Goal: Information Seeking & Learning: Check status

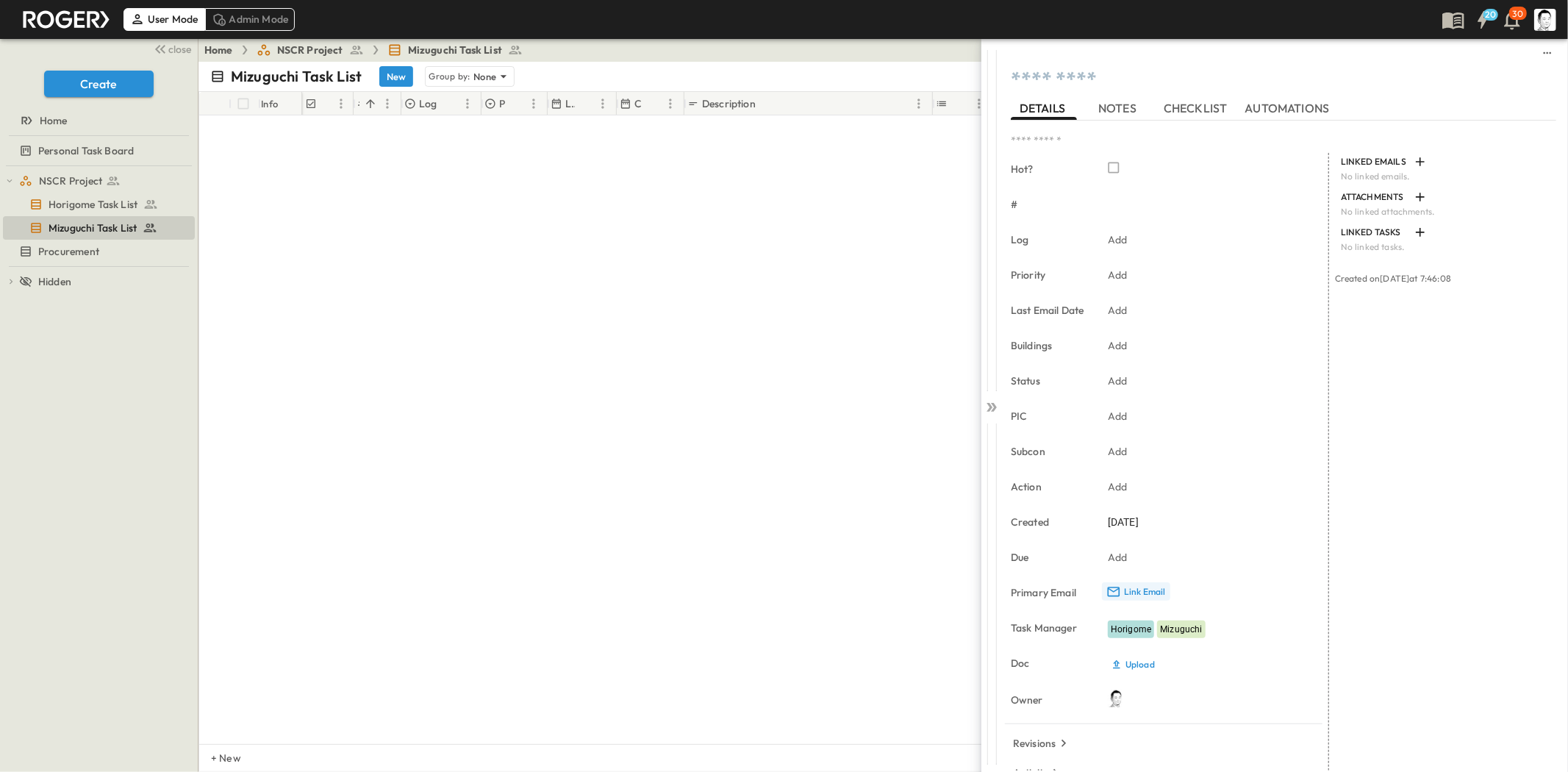
scroll to position [5007, 0]
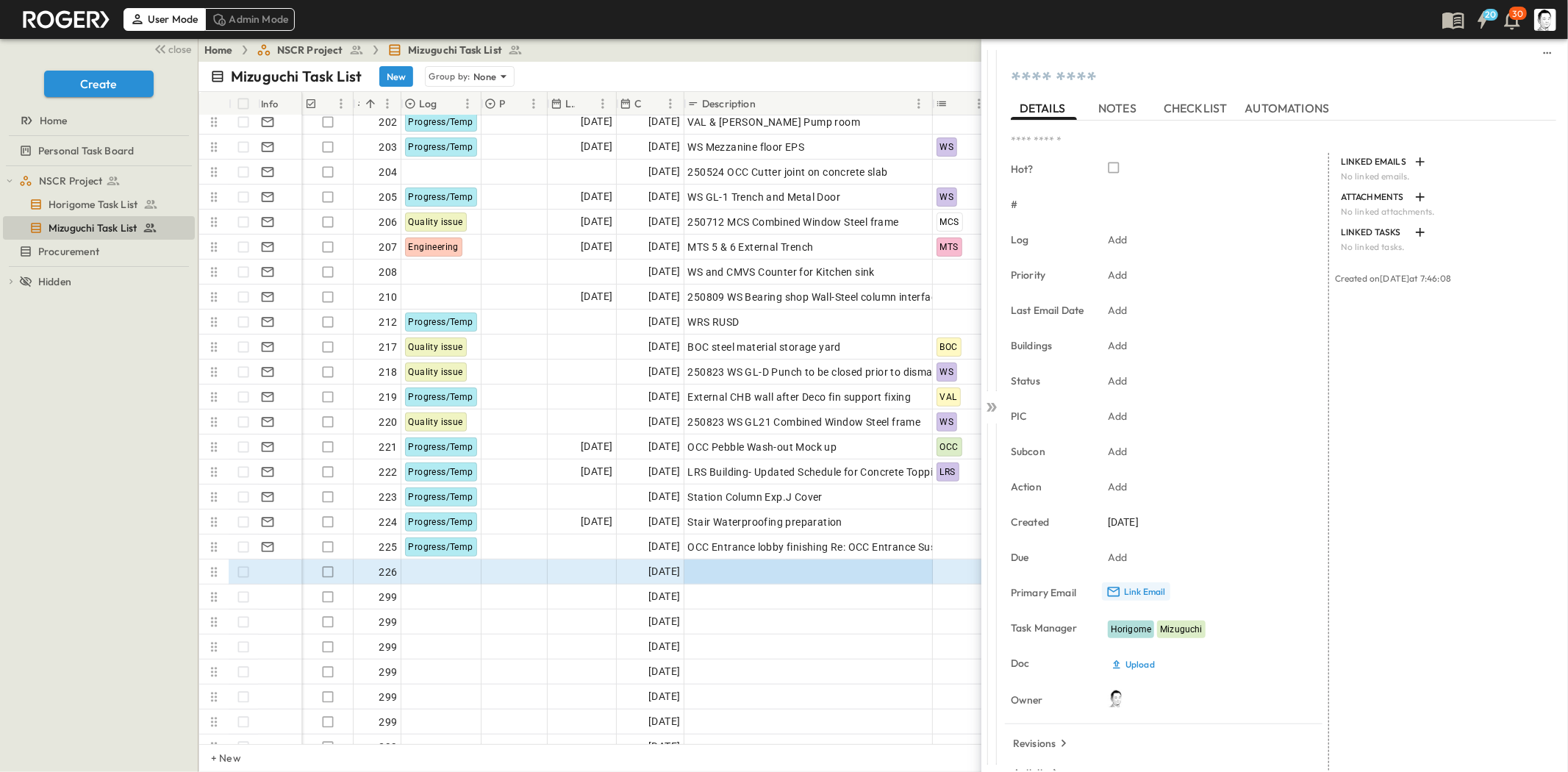
click at [1138, 594] on p "Link Email" at bounding box center [1144, 592] width 42 height 12
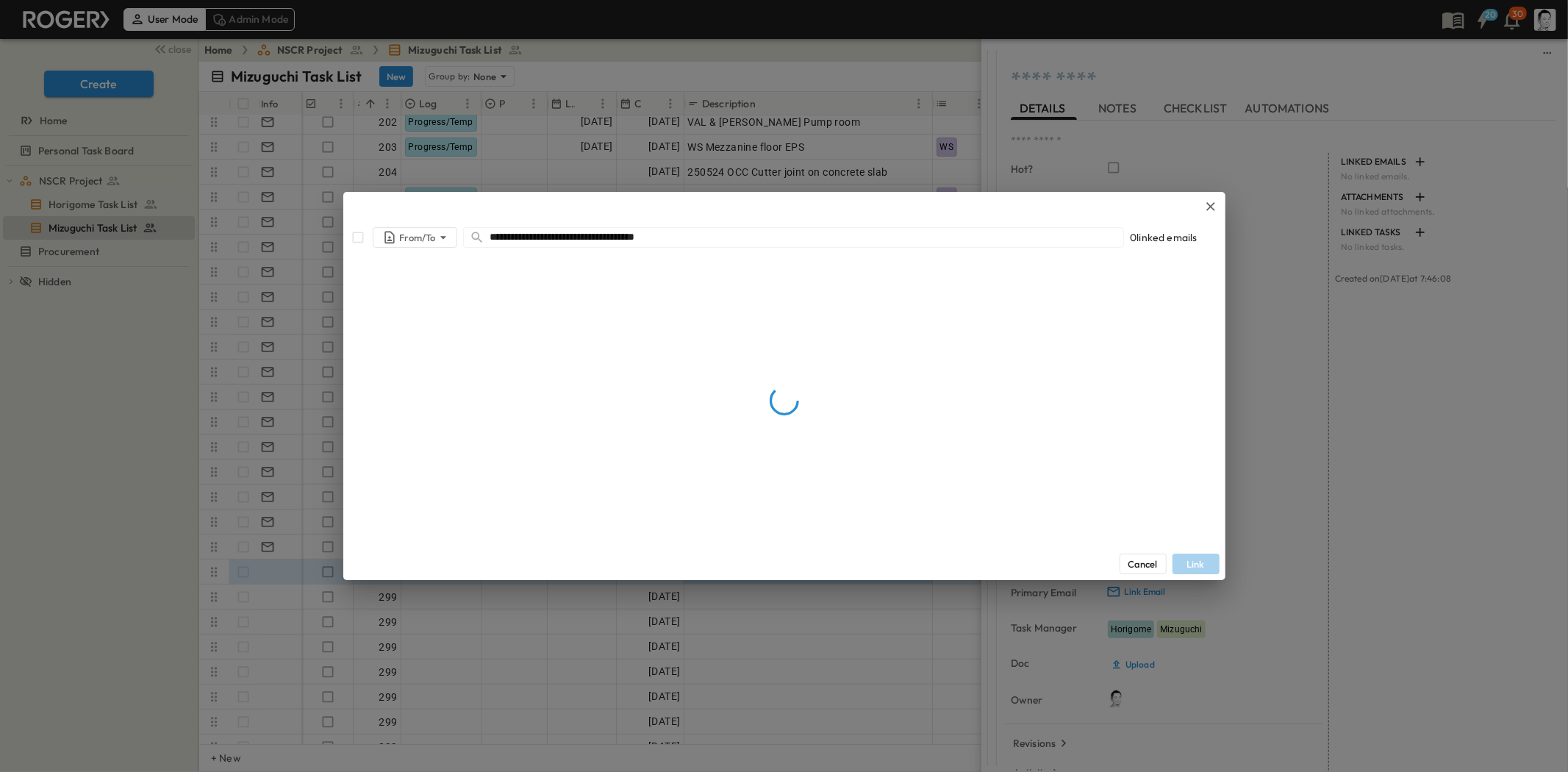
click at [717, 244] on input "**********" at bounding box center [807, 237] width 633 height 21
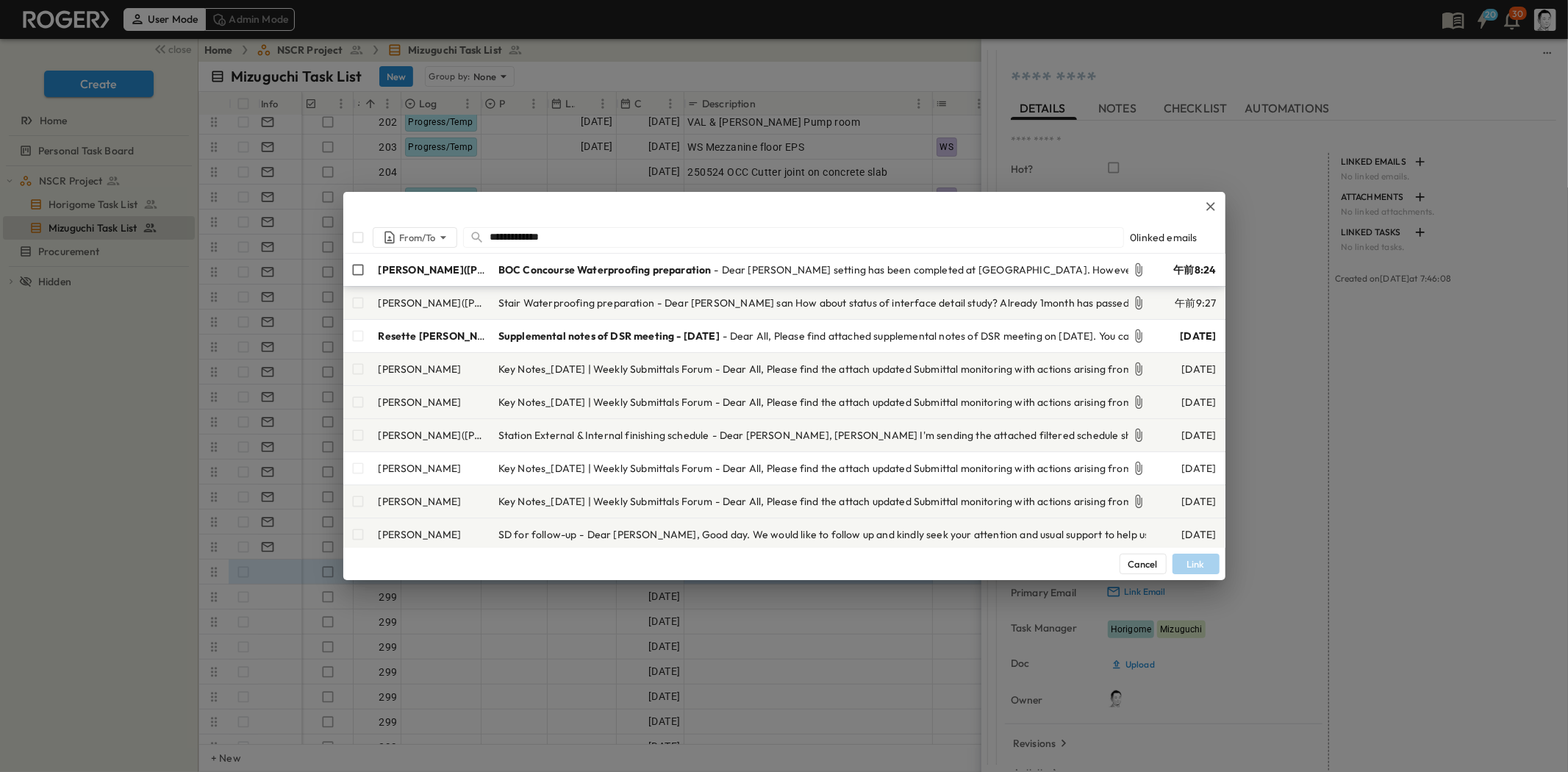
type input "**********"
click at [680, 267] on span "BOC Concourse Waterproofing preparation" at bounding box center [605, 270] width 213 height 15
click at [1213, 560] on button "Link" at bounding box center [1195, 564] width 47 height 21
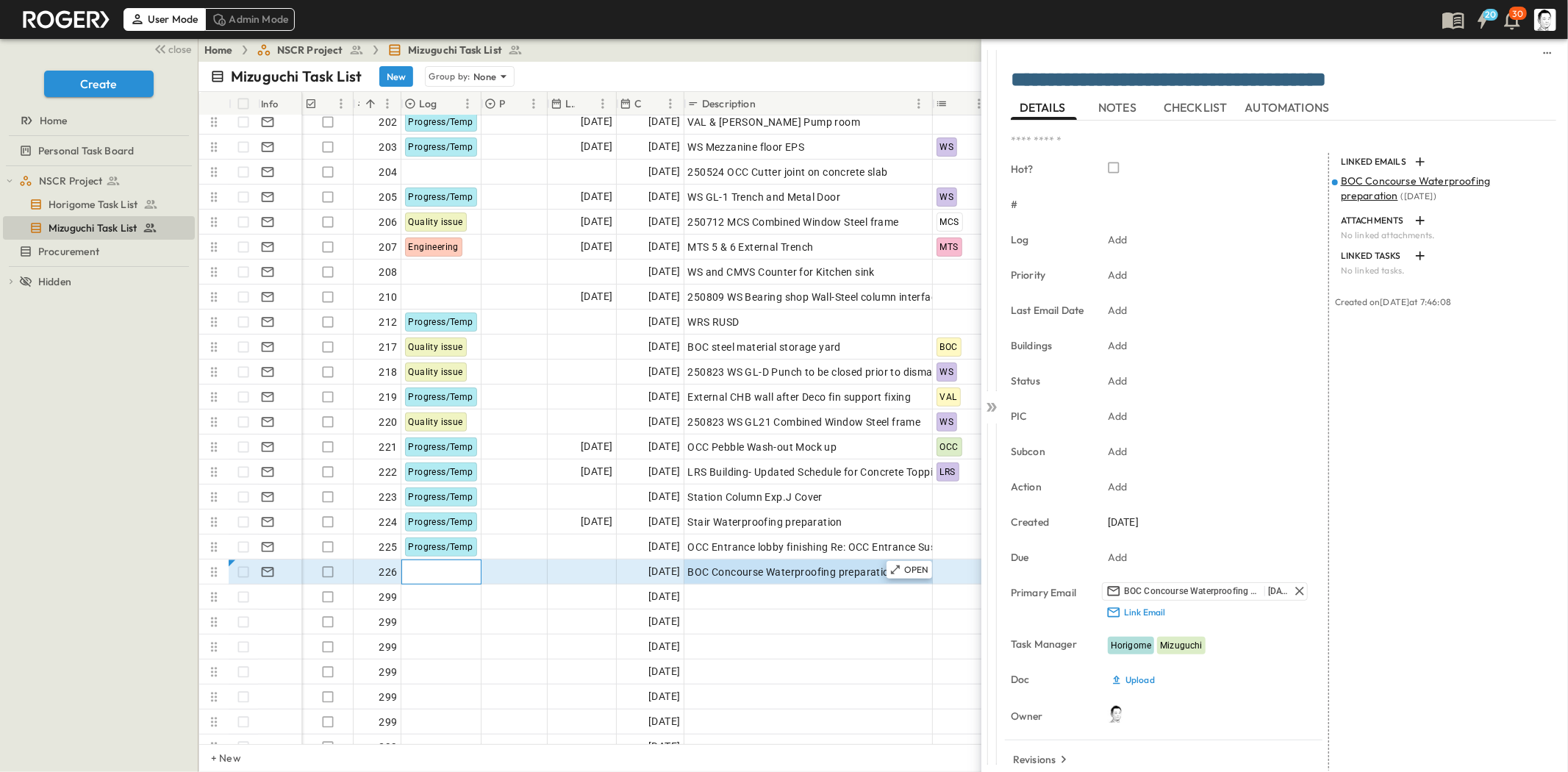
click at [452, 567] on div at bounding box center [442, 572] width 79 height 24
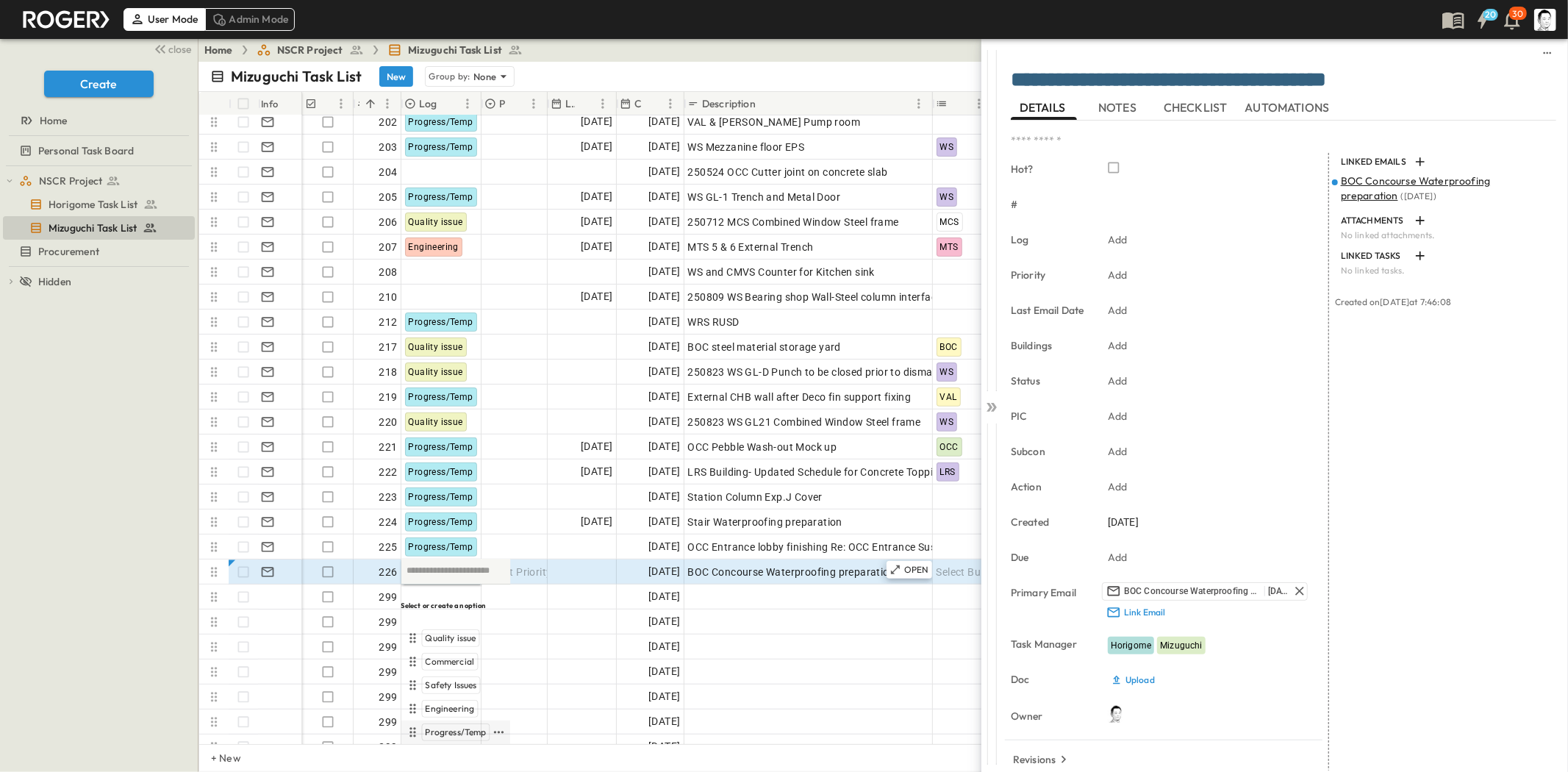
click at [482, 727] on span "Progress/Temp" at bounding box center [456, 732] width 61 height 12
click at [994, 408] on icon at bounding box center [994, 407] width 6 height 9
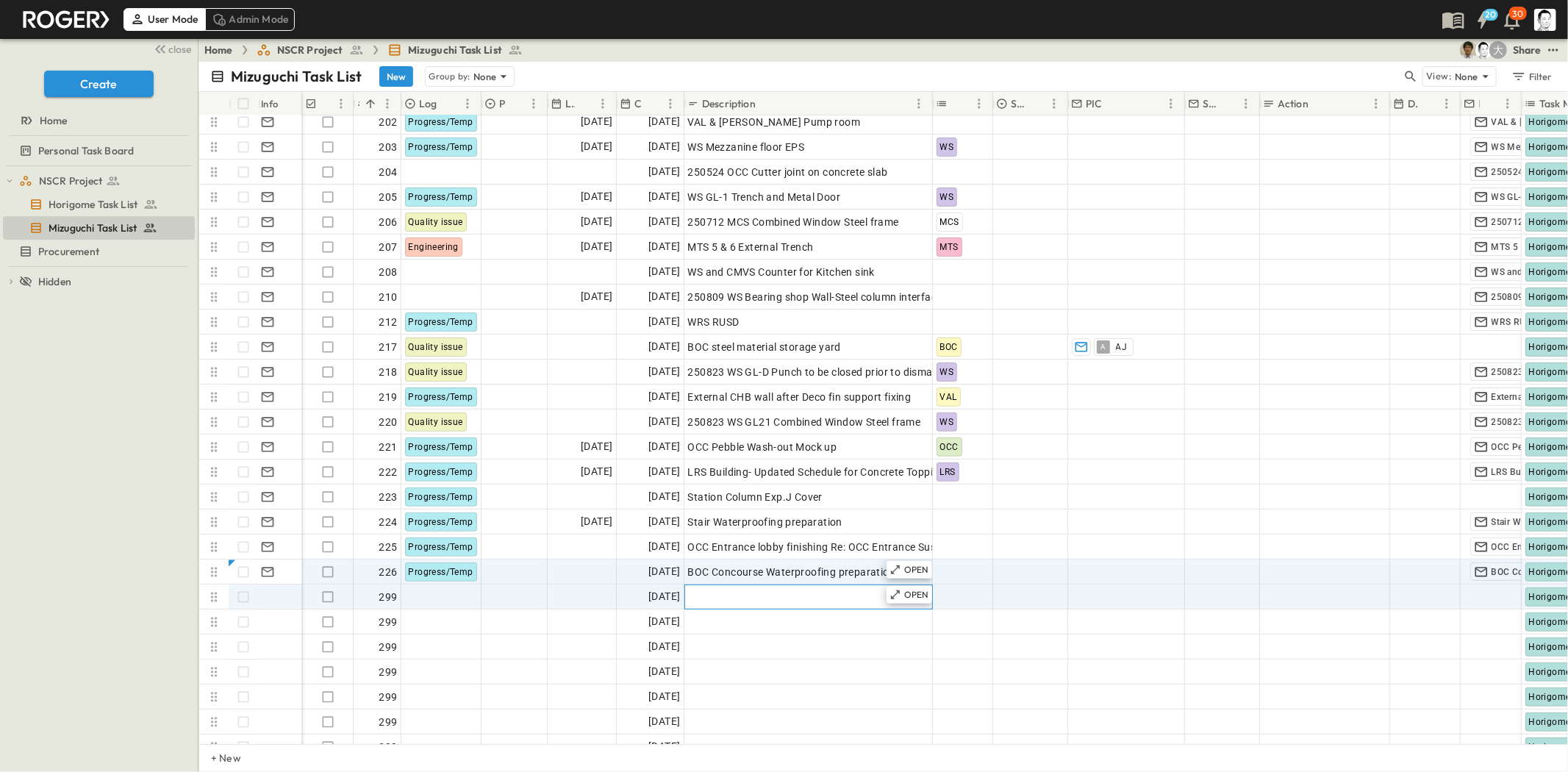
click at [785, 598] on div "Add Description" at bounding box center [808, 597] width 241 height 21
click at [906, 586] on div "OPEN" at bounding box center [909, 594] width 45 height 17
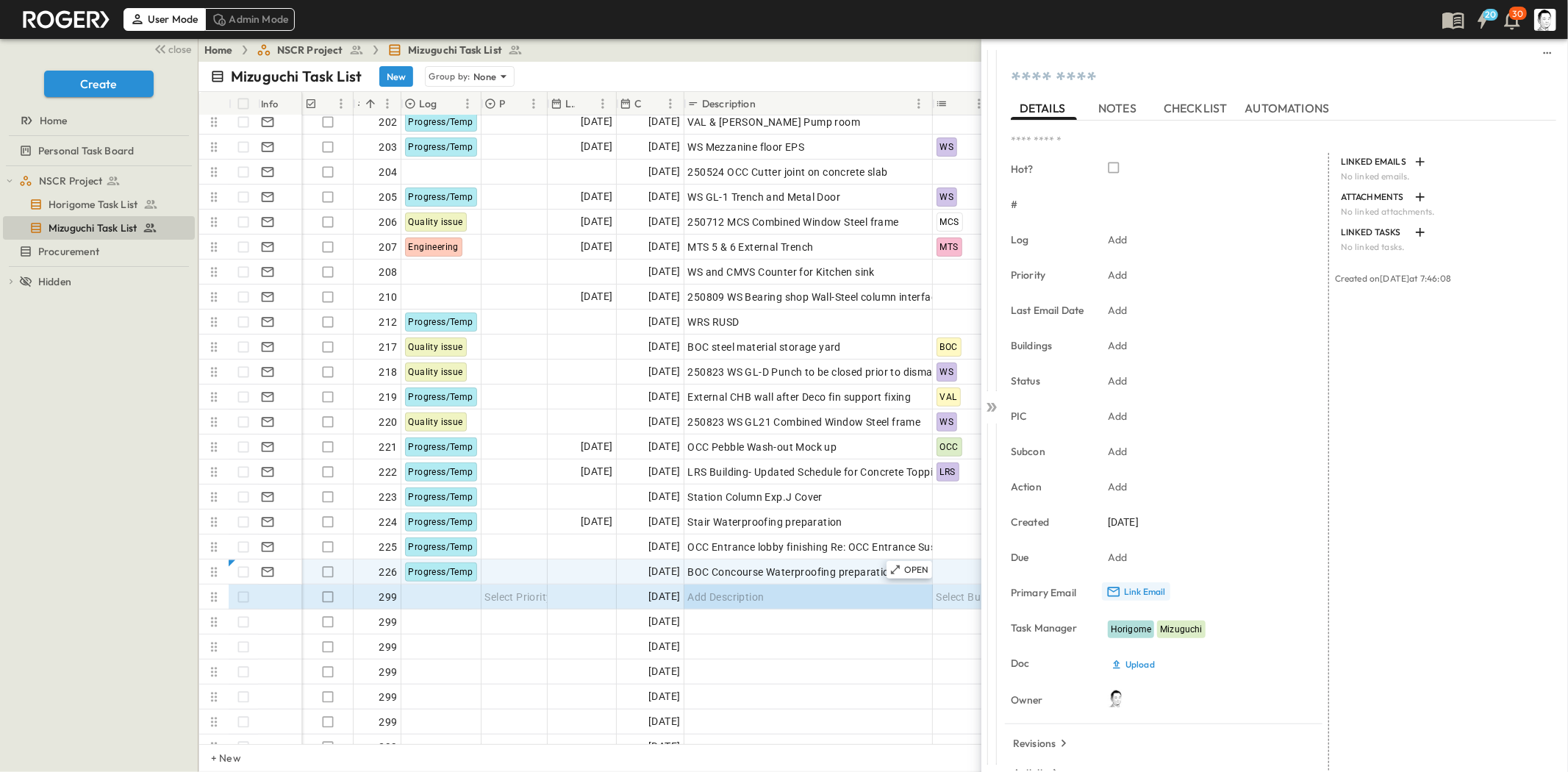
click at [1134, 587] on p "Link Email" at bounding box center [1144, 592] width 42 height 12
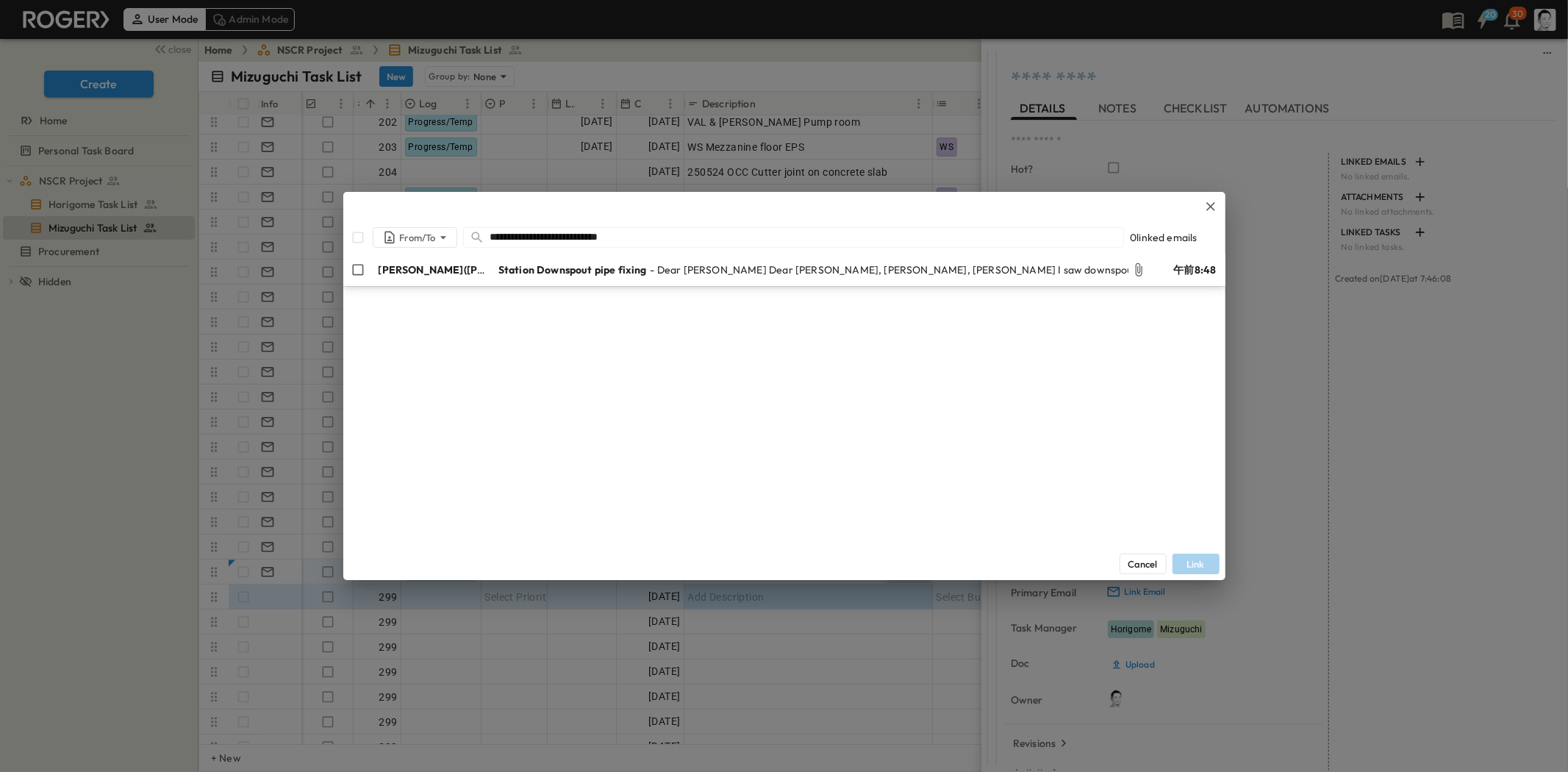
type input "**********"
click at [458, 277] on p "[PERSON_NAME]([PERSON_NAME])" at bounding box center [432, 270] width 108 height 15
click at [1195, 556] on button "Link" at bounding box center [1195, 564] width 47 height 21
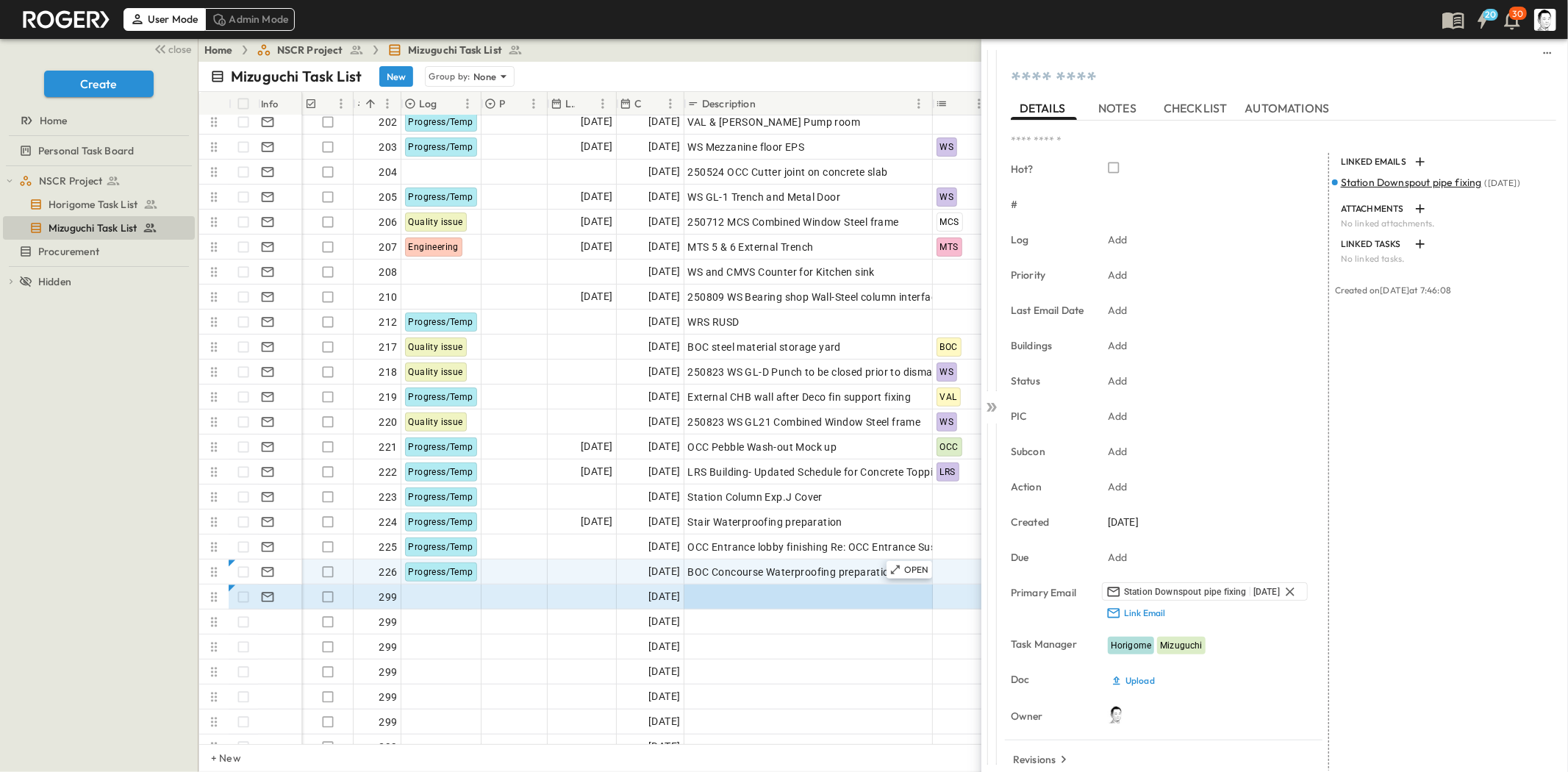
type textarea "**********"
click at [1140, 529] on div "[DATE]" at bounding box center [1205, 522] width 206 height 21
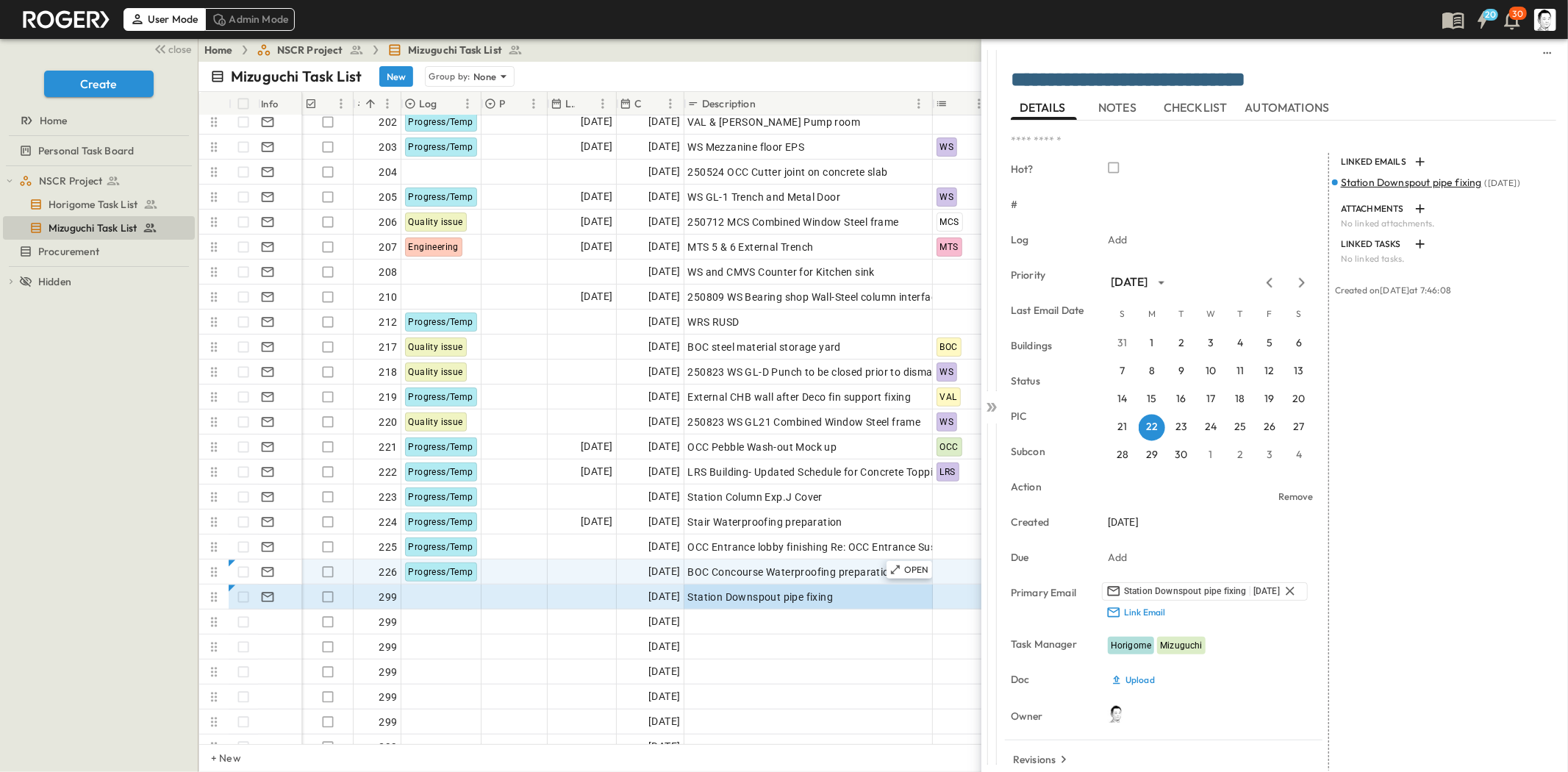
click at [1297, 289] on div "[DATE]" at bounding box center [1211, 282] width 218 height 22
click at [1297, 287] on icon "Next month" at bounding box center [1301, 282] width 17 height 12
click at [1144, 365] on button "6" at bounding box center [1152, 371] width 26 height 26
click at [1341, 189] on span "Station Downspout pipe fixing" at bounding box center [1412, 183] width 141 height 13
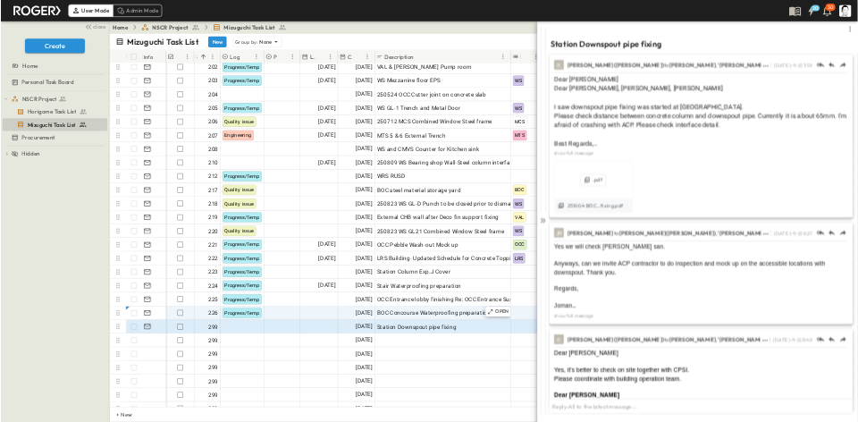
scroll to position [94, 0]
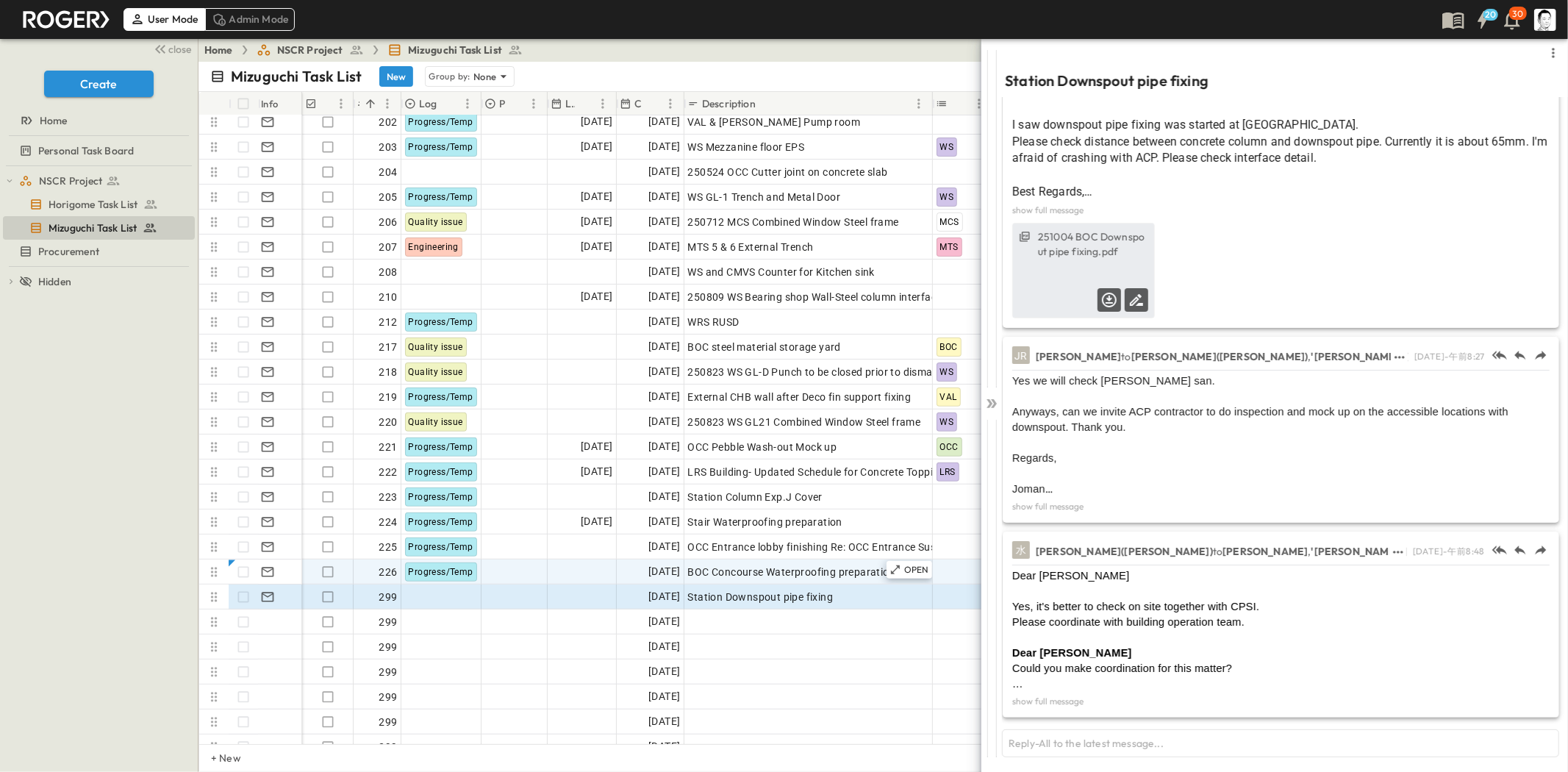
click at [1079, 267] on div "251004 BOC Downspout pipe fixing.pdf" at bounding box center [1083, 271] width 141 height 94
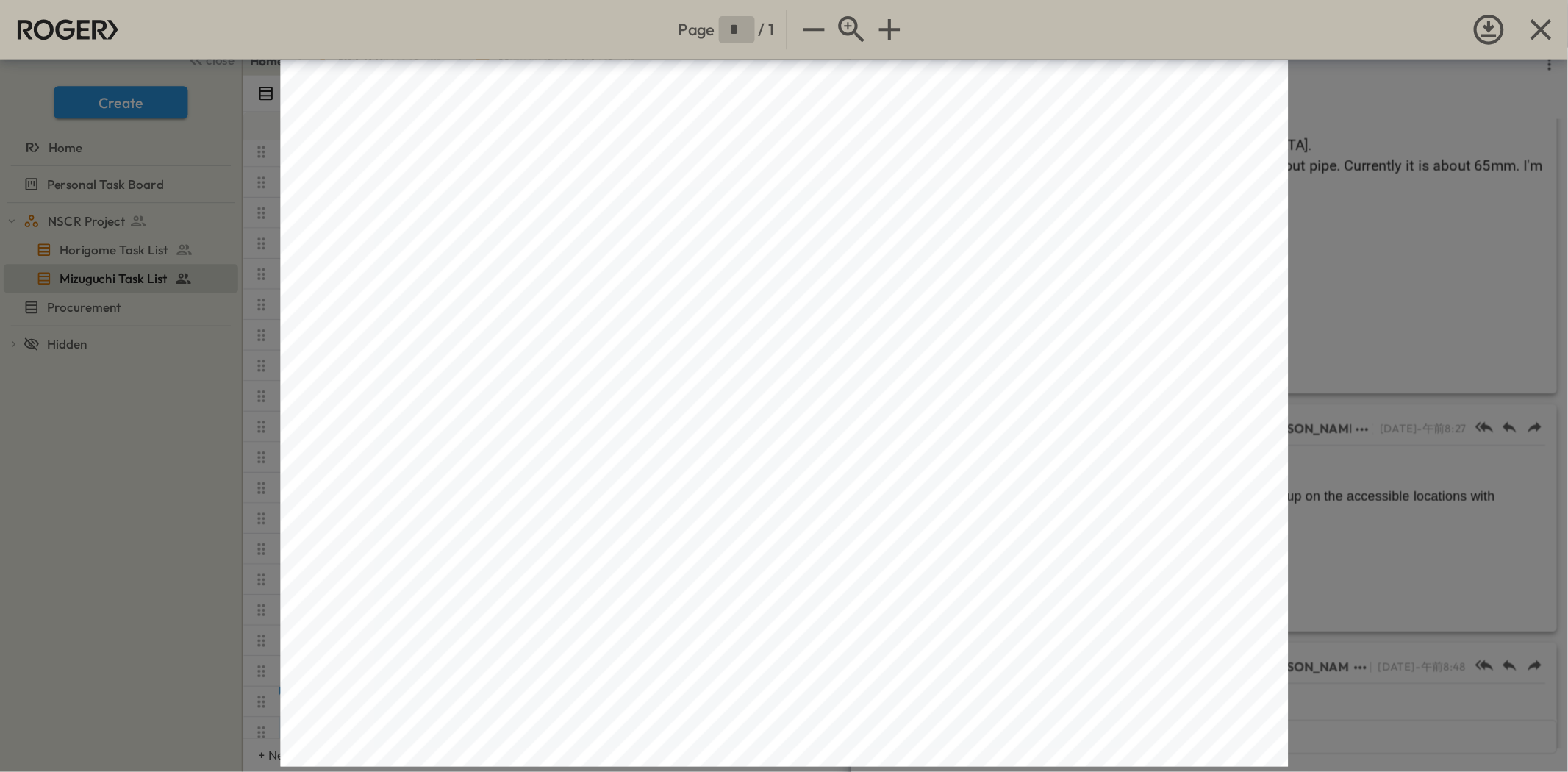
scroll to position [76, 0]
click at [1276, 31] on button "button" at bounding box center [1260, 24] width 32 height 41
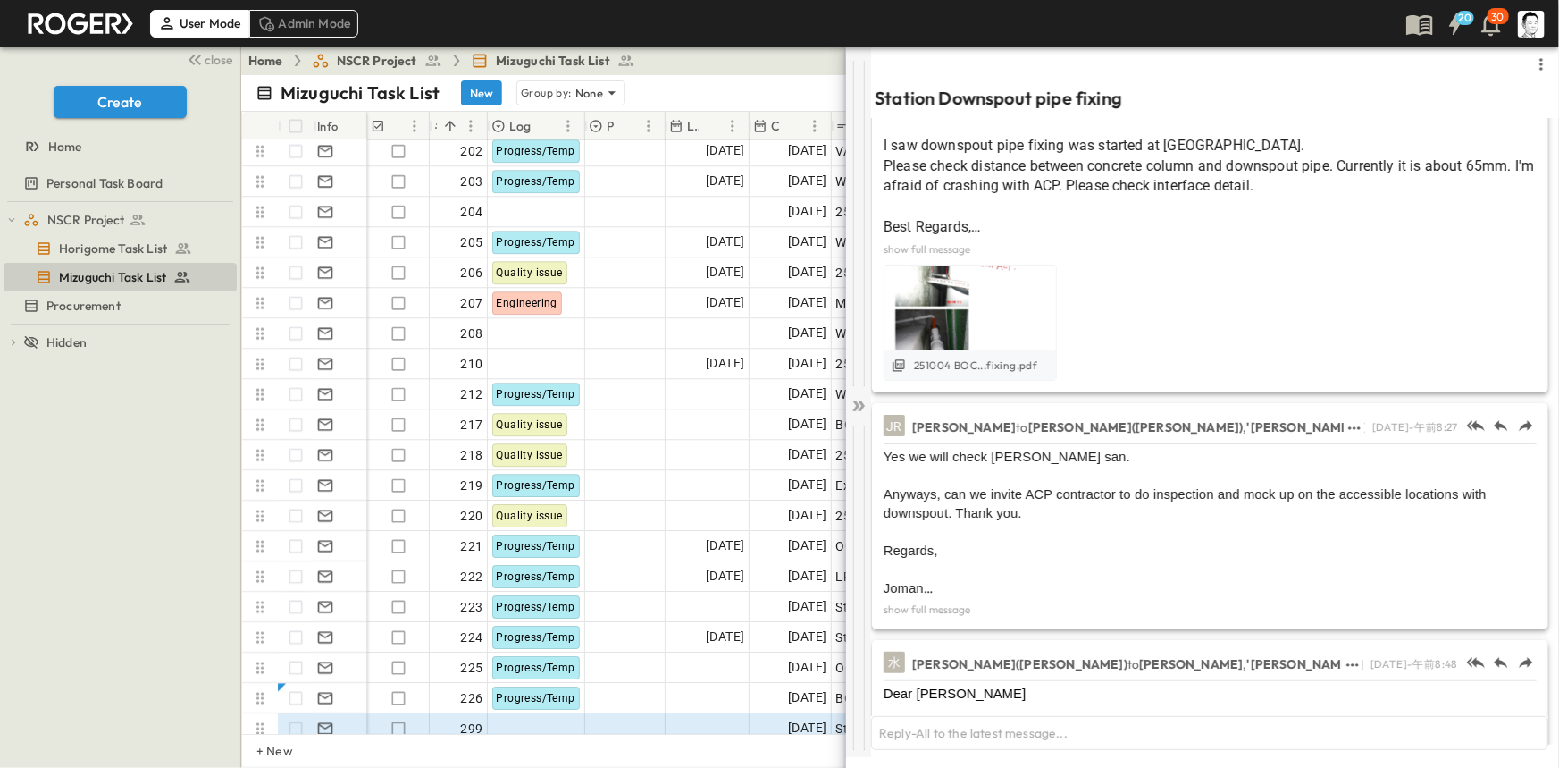
click at [861, 406] on icon at bounding box center [859, 406] width 18 height 18
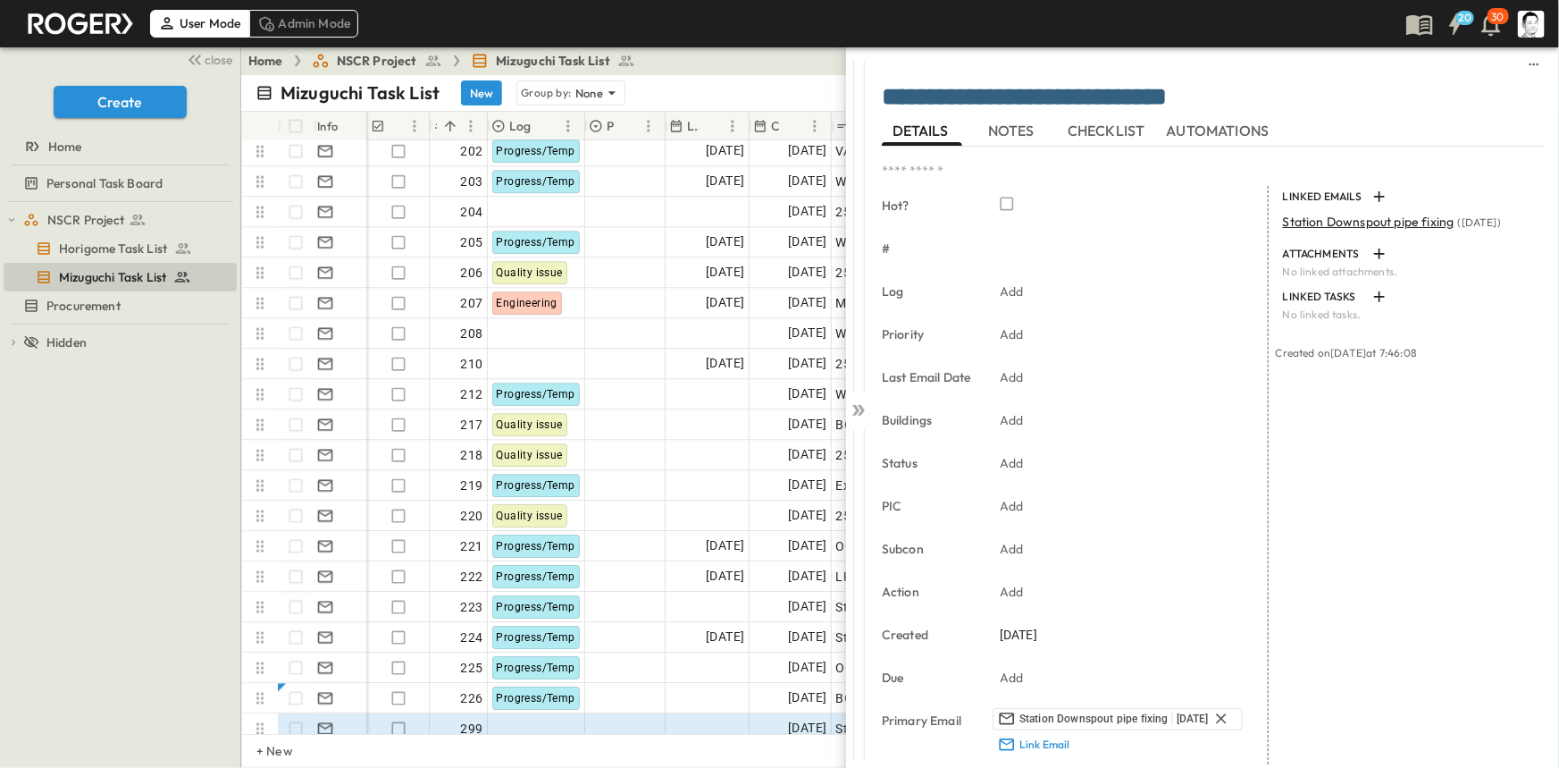
click at [861, 406] on icon at bounding box center [861, 410] width 7 height 11
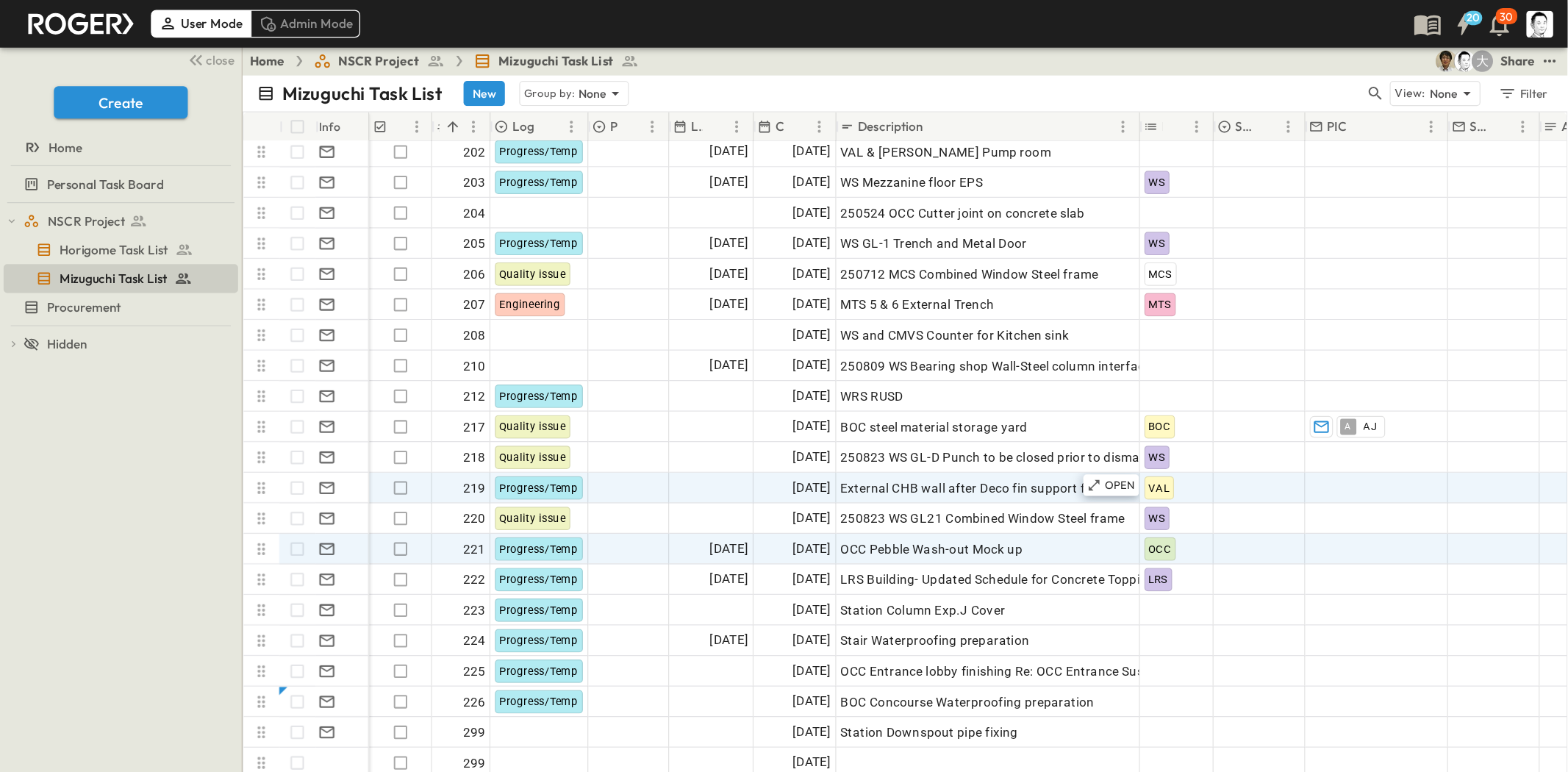
scroll to position [5005, 0]
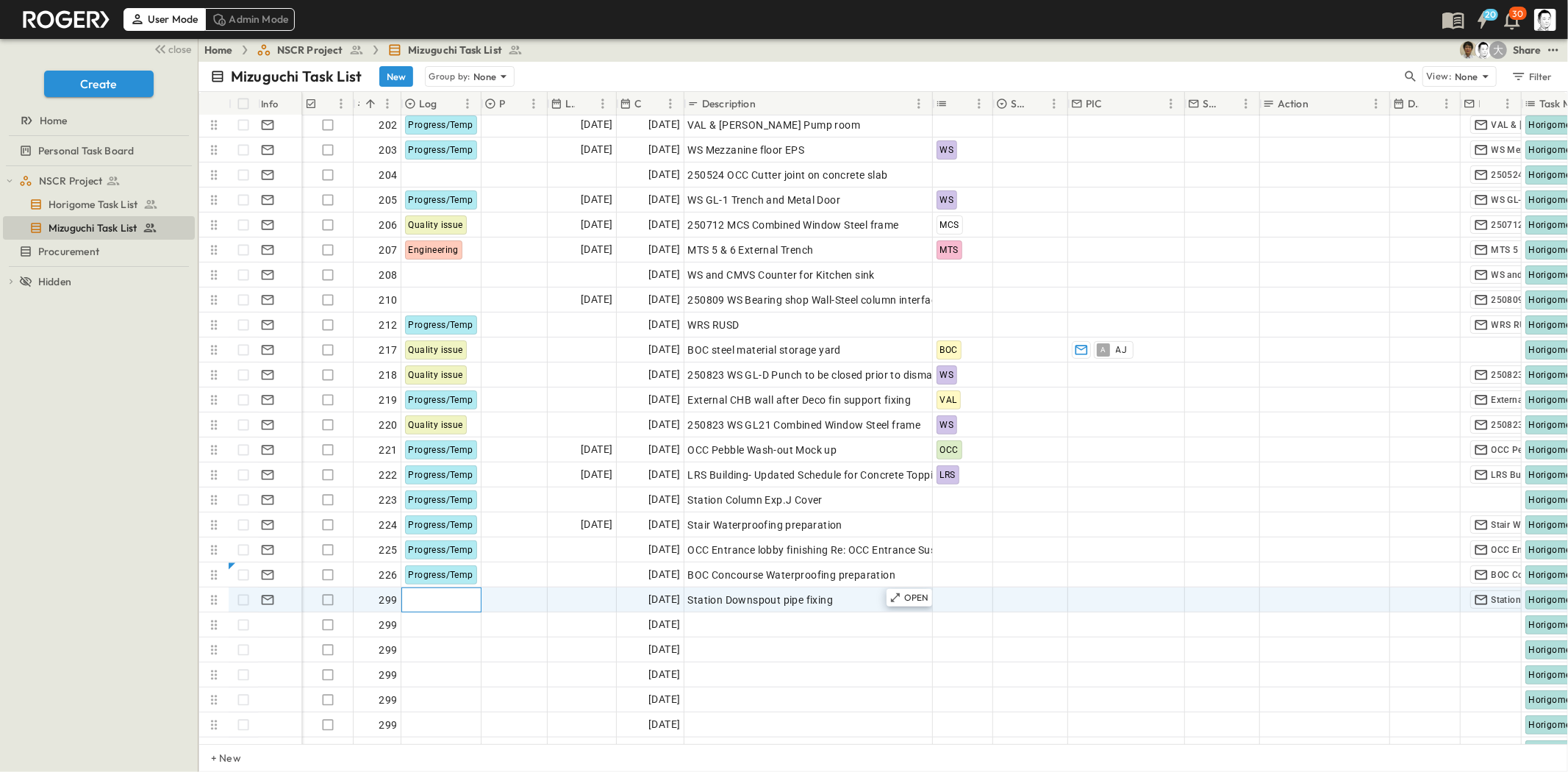
click at [427, 605] on div at bounding box center [442, 600] width 79 height 24
click at [474, 756] on span "Progress/Temp" at bounding box center [456, 761] width 61 height 12
click at [375, 612] on div "299" at bounding box center [378, 600] width 48 height 25
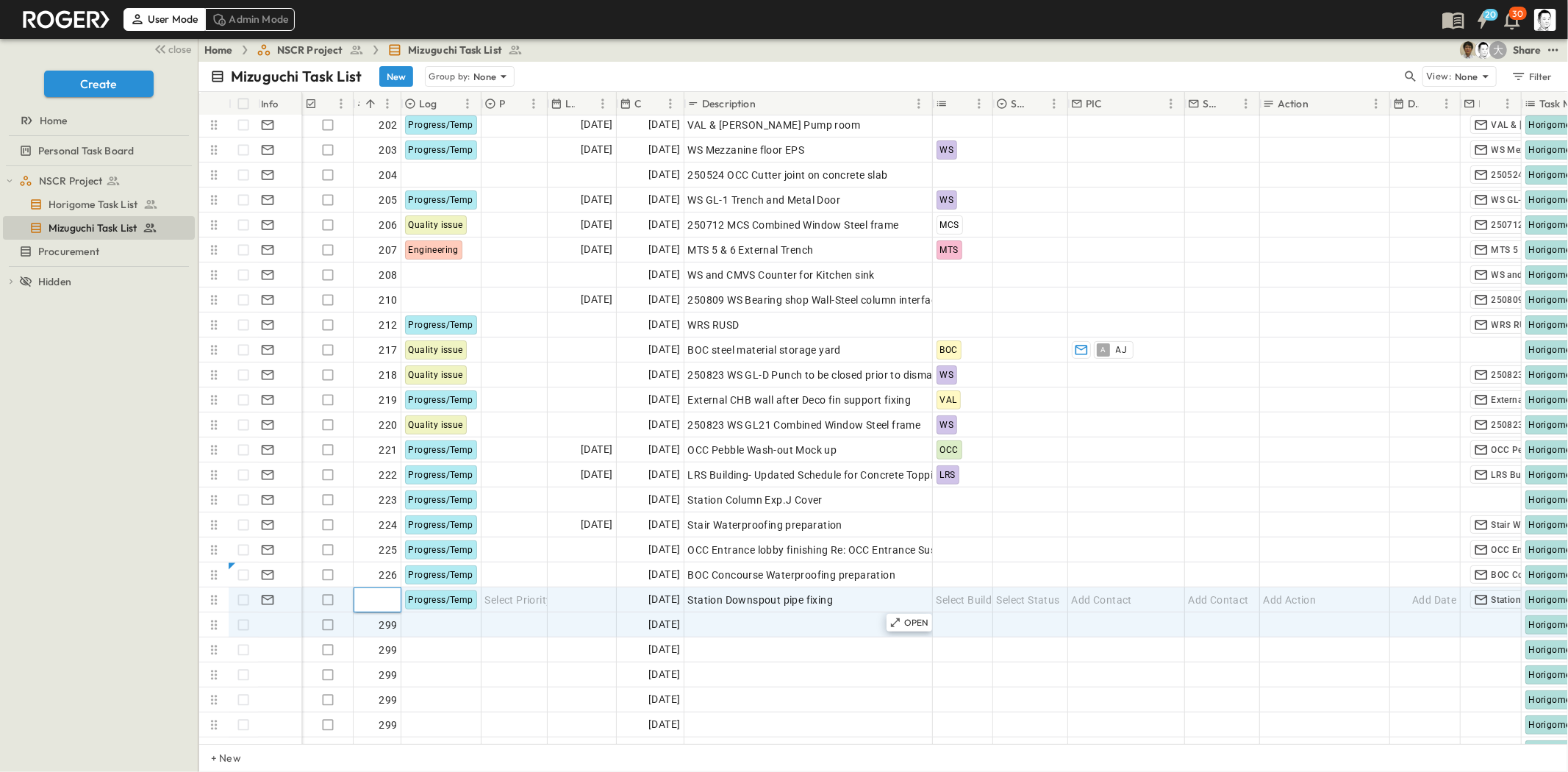
type input "***"
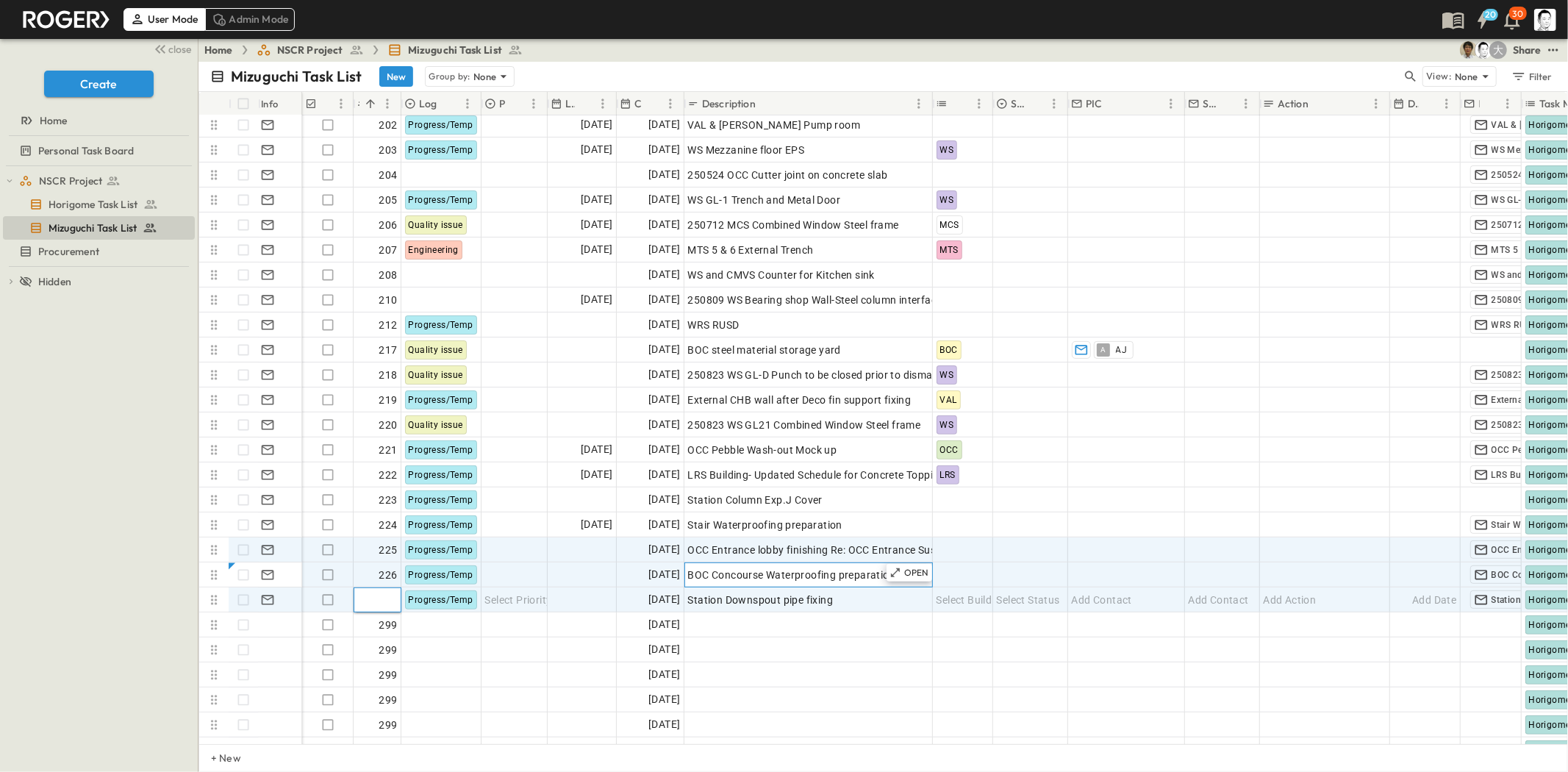
click at [773, 574] on span "BOC Concourse Waterproofing preparation" at bounding box center [791, 575] width 208 height 15
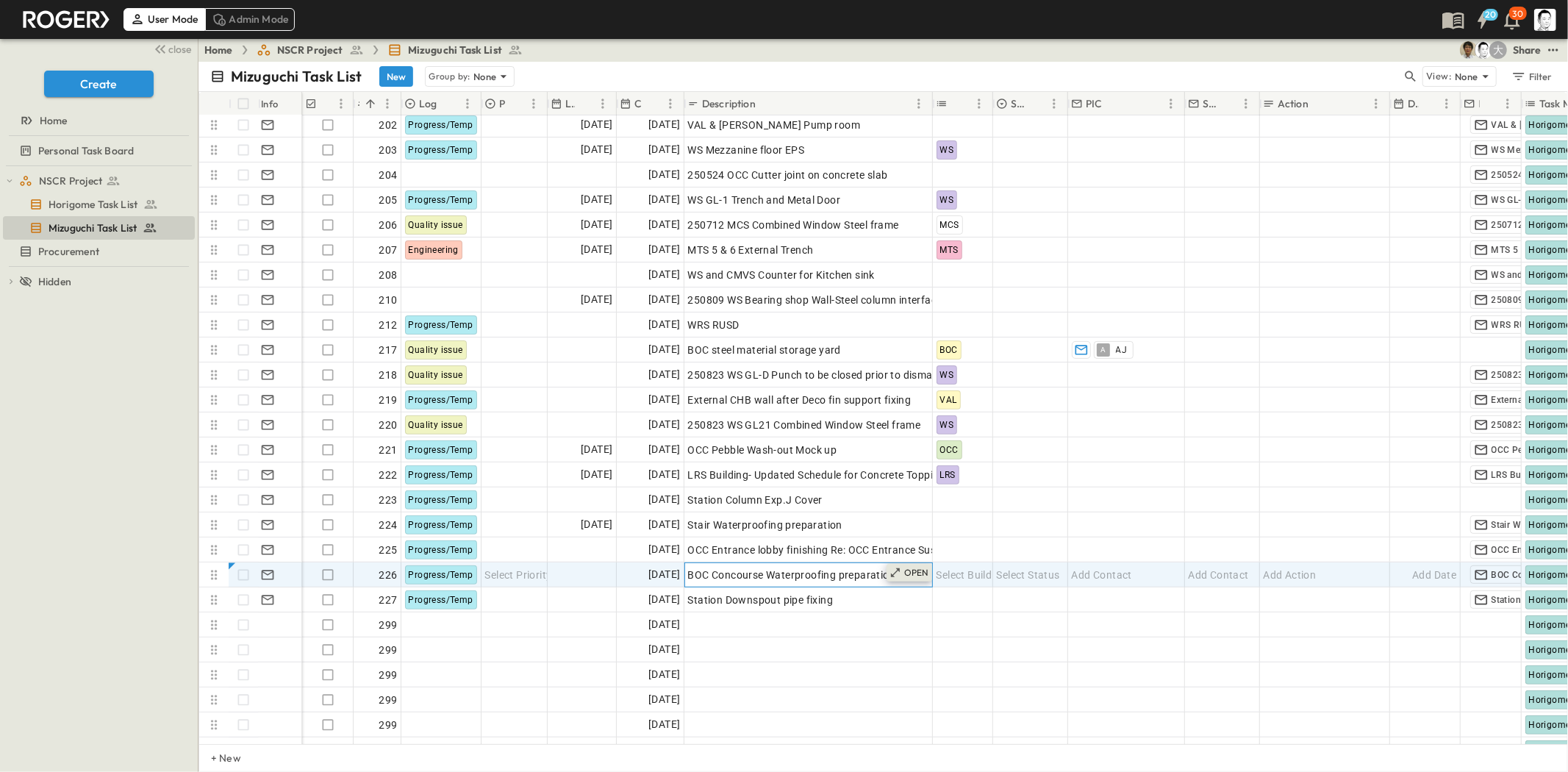
click at [907, 577] on p "OPEN" at bounding box center [916, 573] width 25 height 12
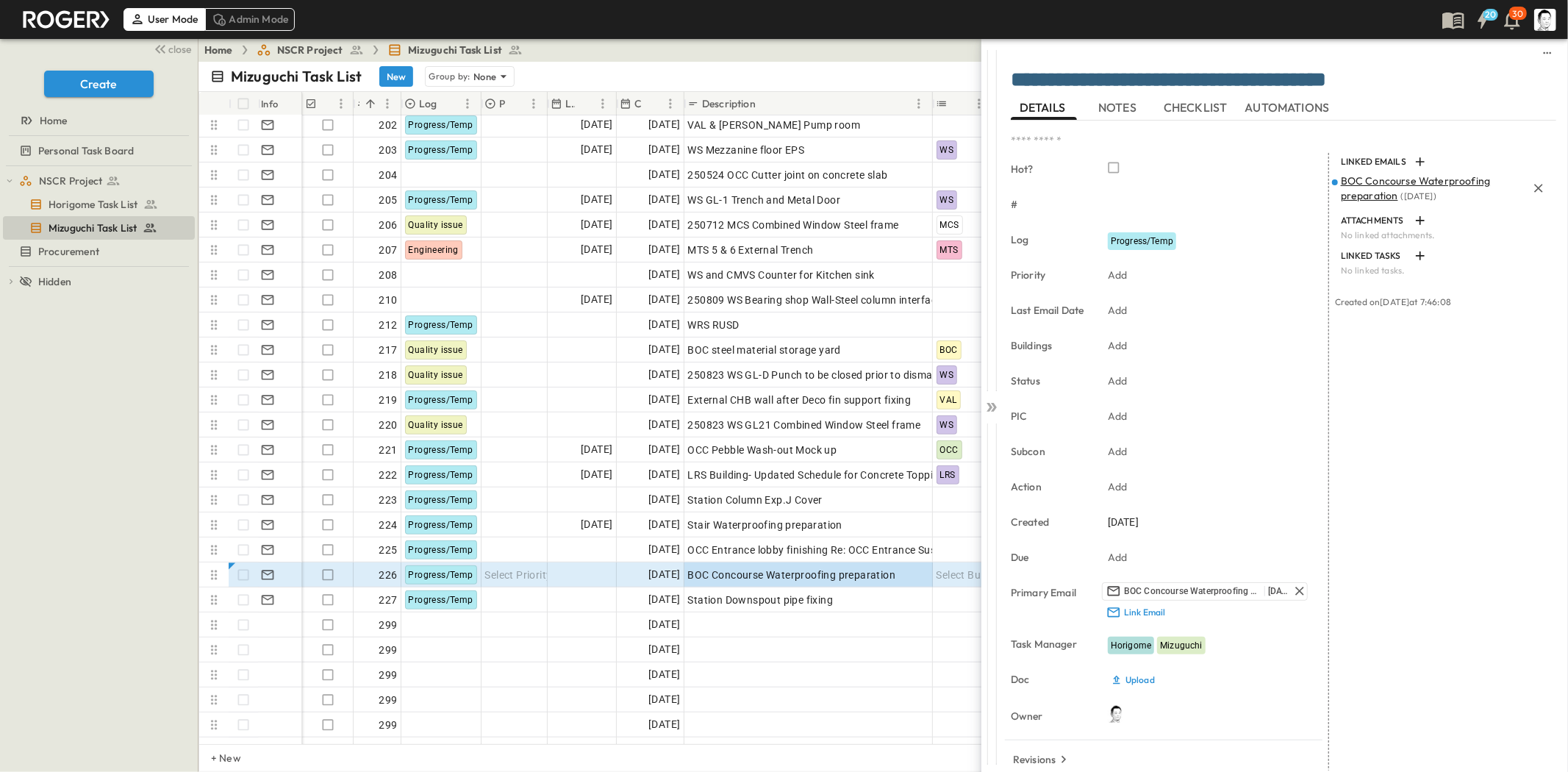
click at [1376, 186] on span "BOC Concourse Waterproofing preparation" at bounding box center [1416, 188] width 150 height 28
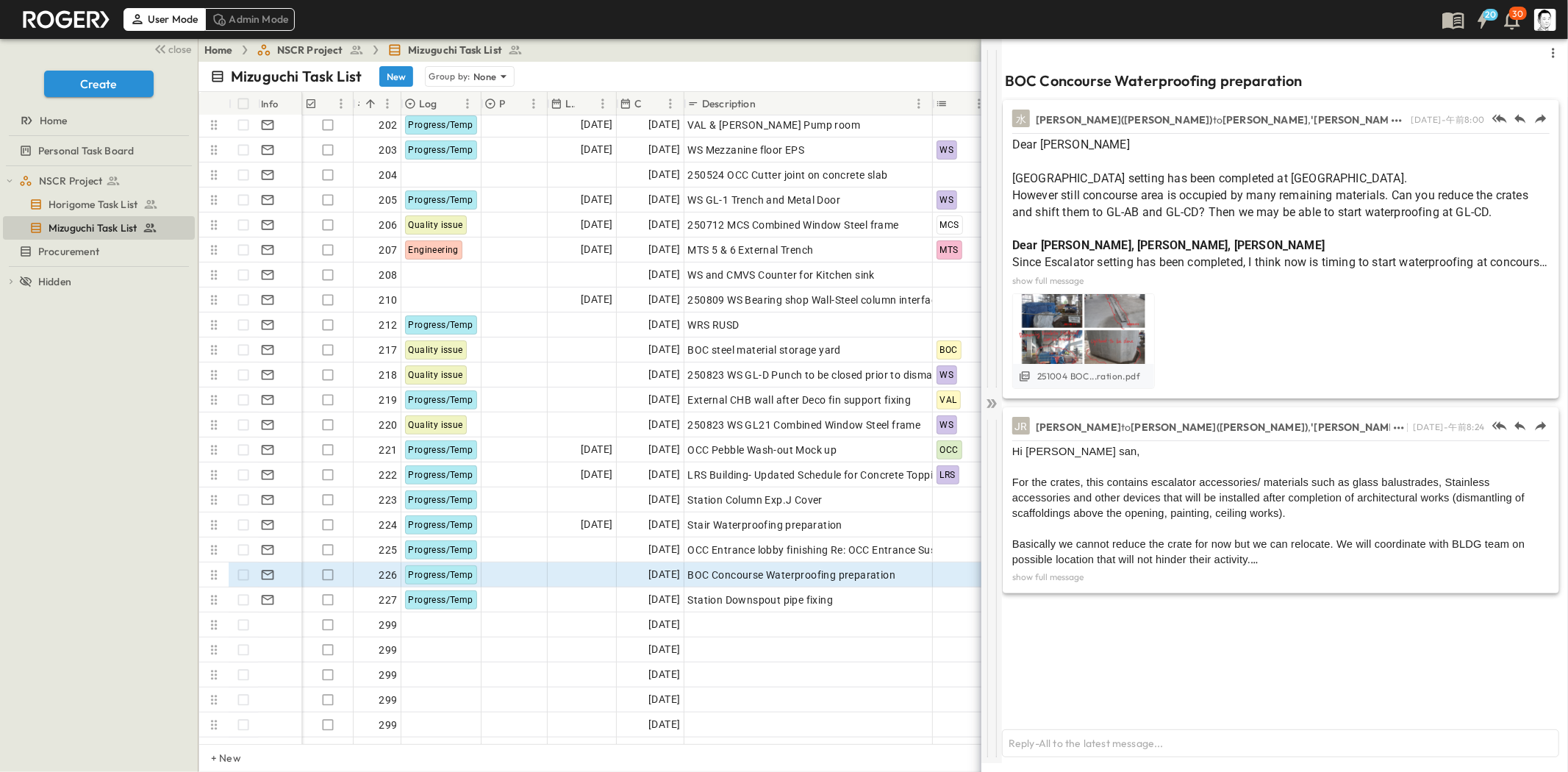
click at [991, 398] on icon at bounding box center [992, 404] width 15 height 15
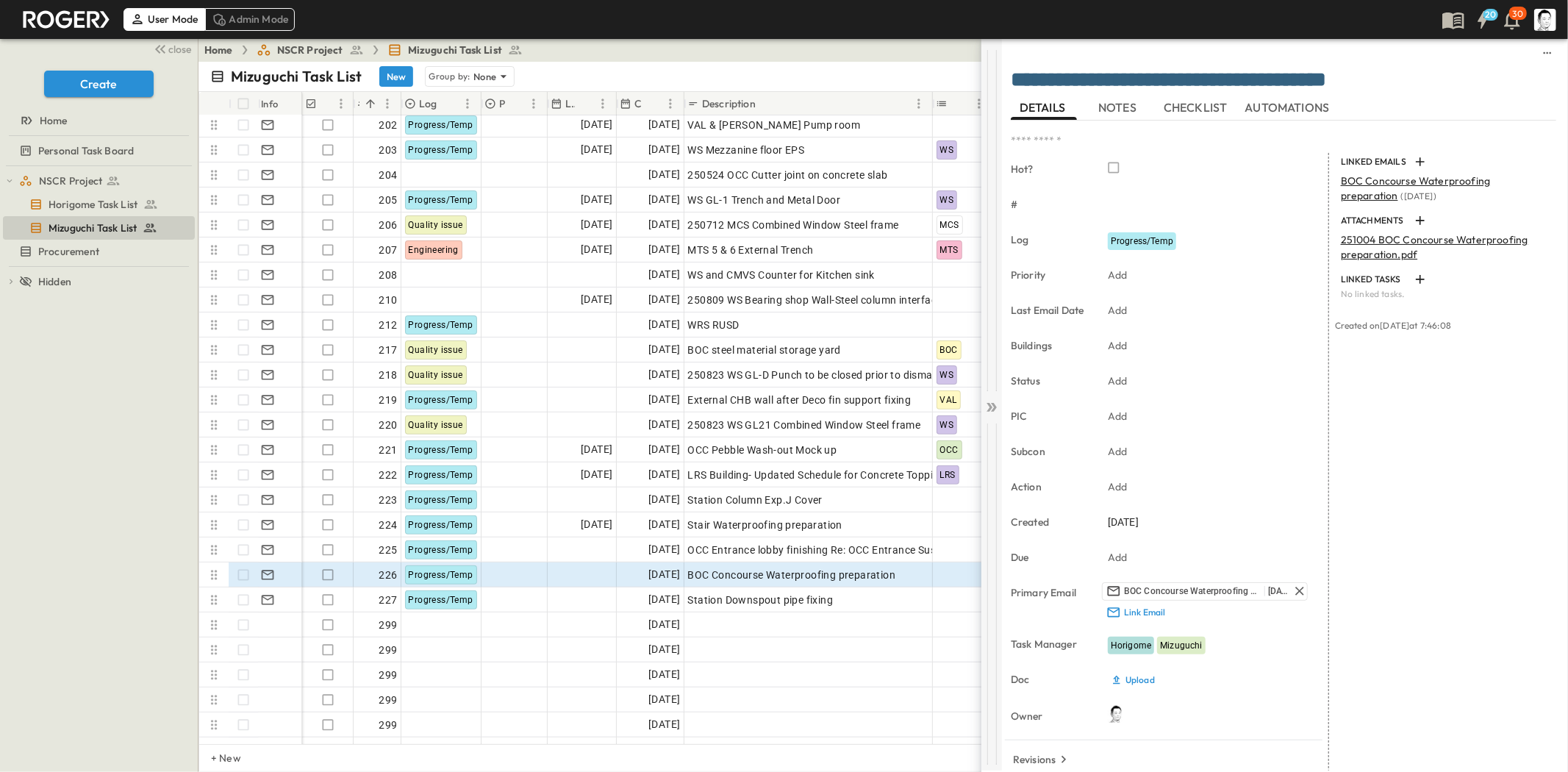
click at [993, 403] on icon at bounding box center [994, 407] width 6 height 9
